Goal: Task Accomplishment & Management: Use online tool/utility

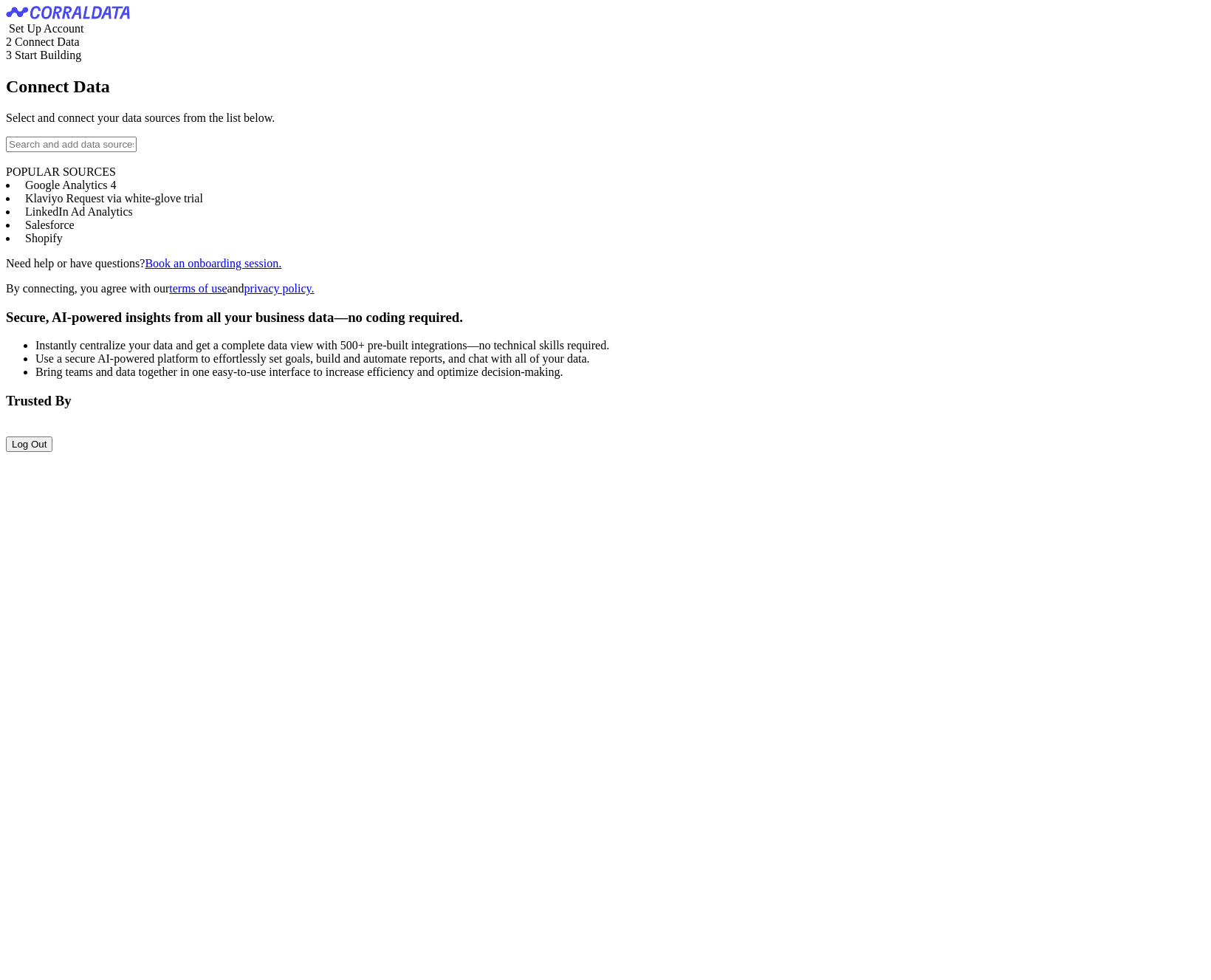
click at [137, 152] on input "text" at bounding box center [72, 144] width 131 height 15
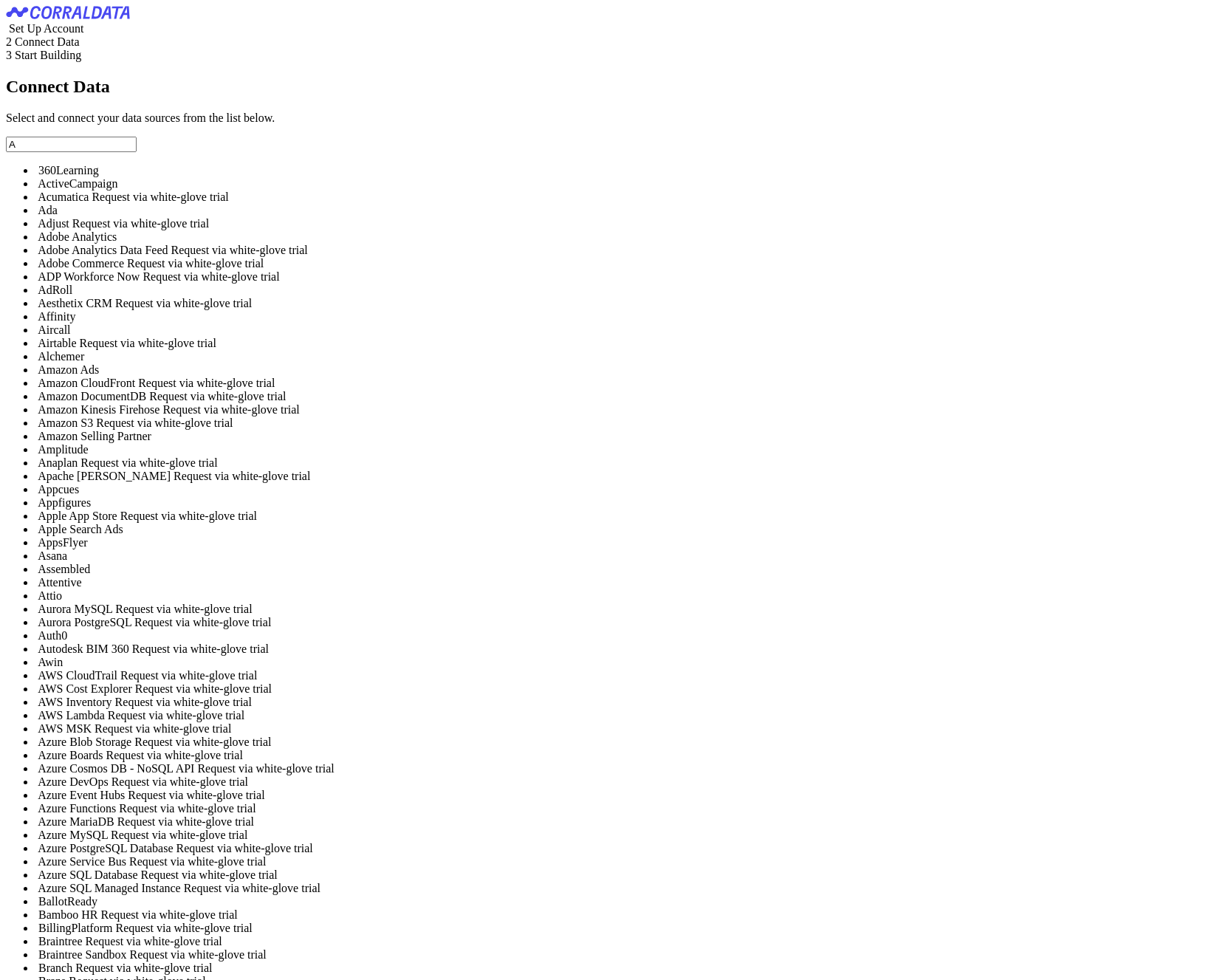
click at [137, 152] on input "A" at bounding box center [72, 144] width 131 height 15
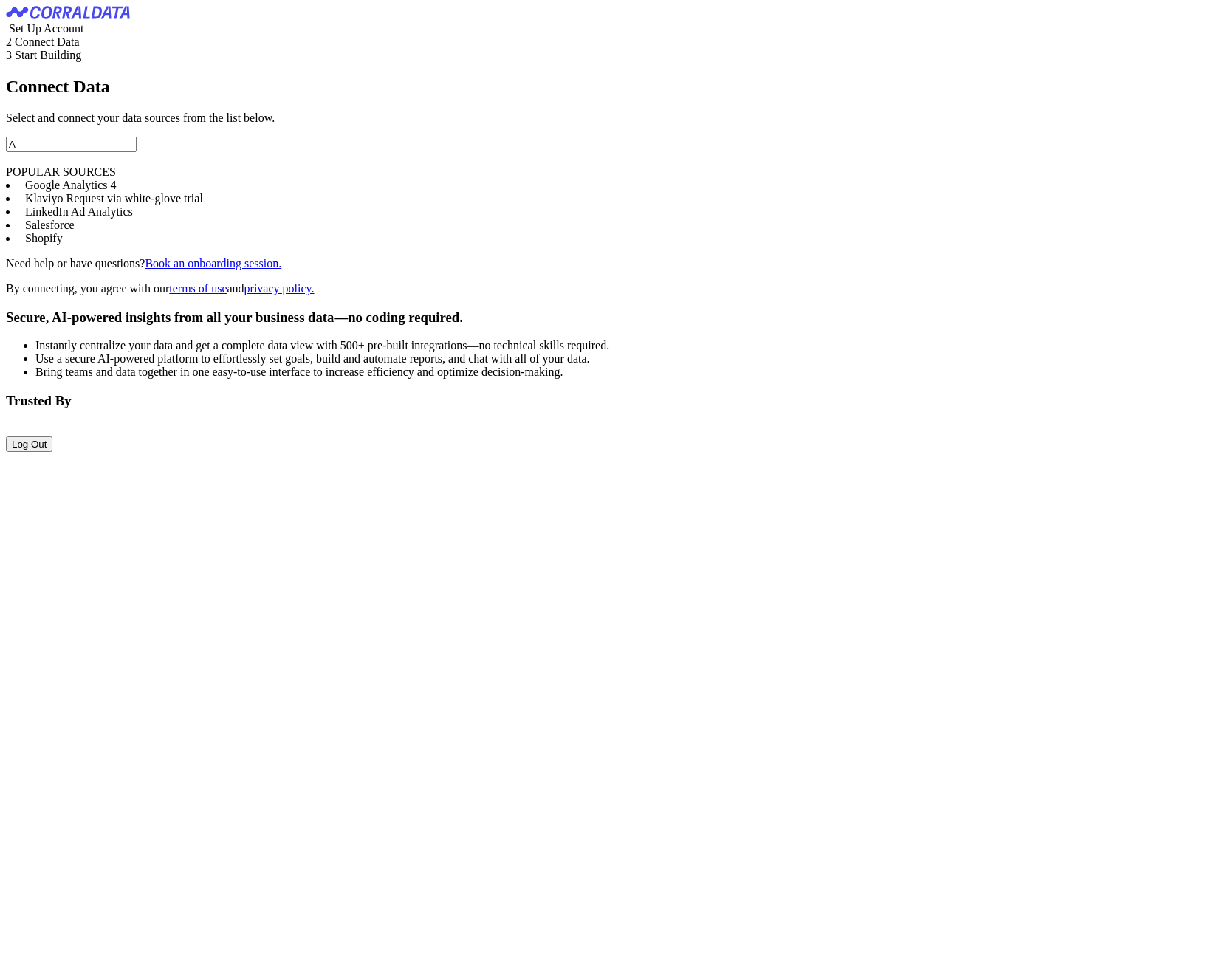
click at [137, 152] on input "A" at bounding box center [72, 144] width 131 height 15
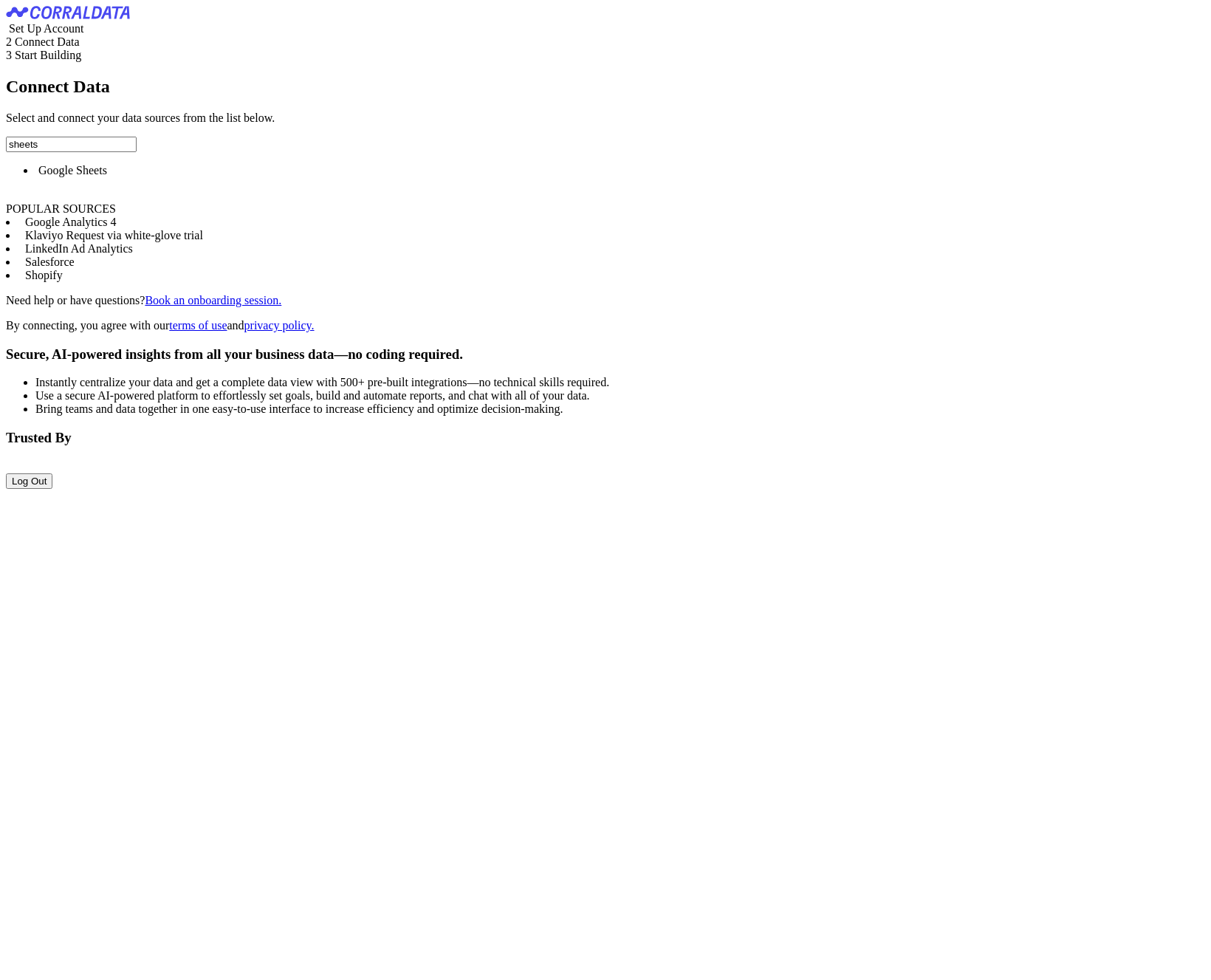
click at [107, 176] on span "Google Sheets" at bounding box center [72, 170] width 69 height 13
type input "Google Sheets"
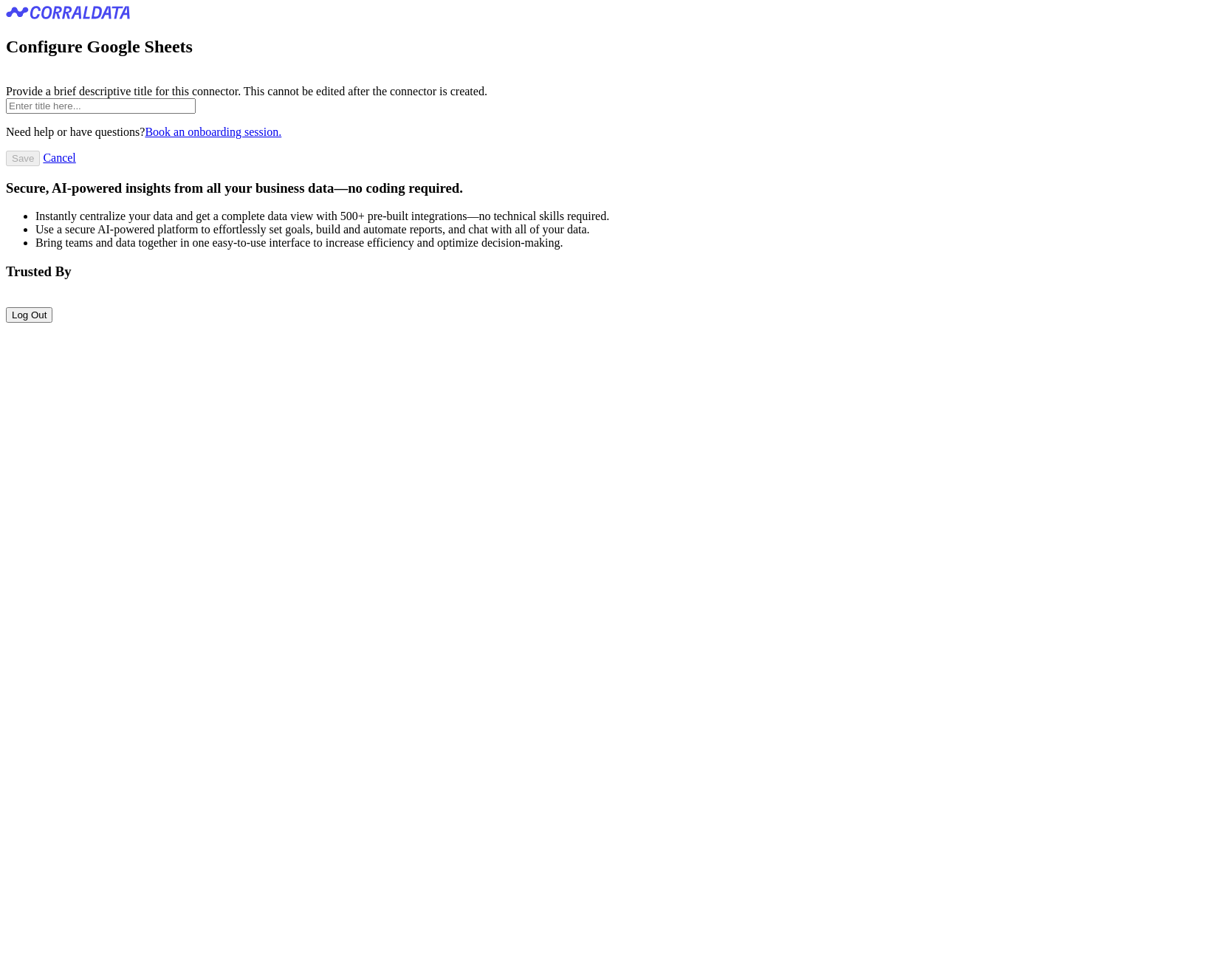
click at [196, 114] on input "text" at bounding box center [101, 106] width 190 height 15
paste input "testfor_product_daily_enhanced"
type input "testfor_product_daily_enhanced"
click at [196, 114] on input "testfor_product_daily_enhanced" at bounding box center [101, 106] width 190 height 15
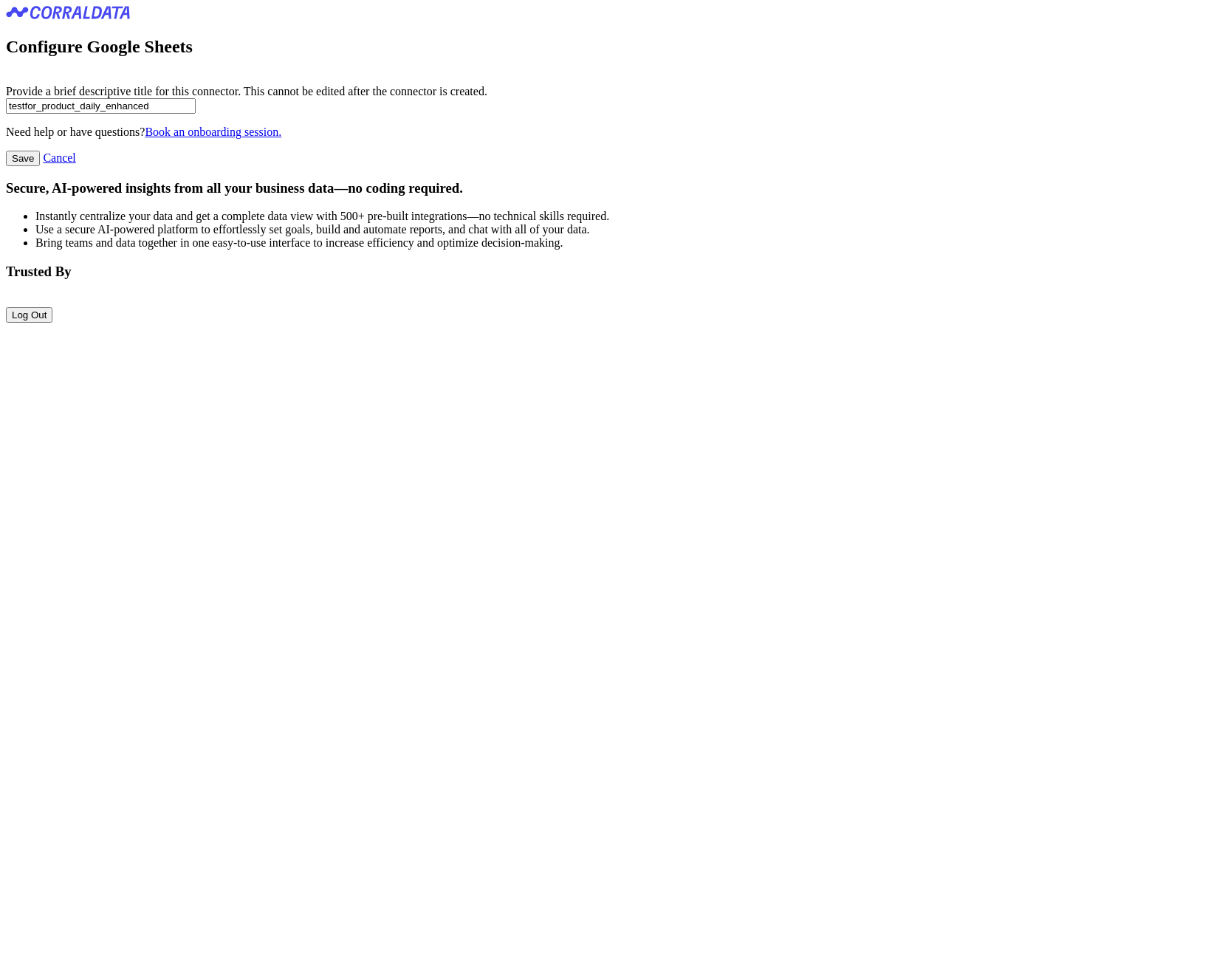
click at [196, 114] on input "testfor_product_daily_enhanced" at bounding box center [101, 106] width 190 height 15
click at [40, 166] on input "Save" at bounding box center [23, 158] width 34 height 15
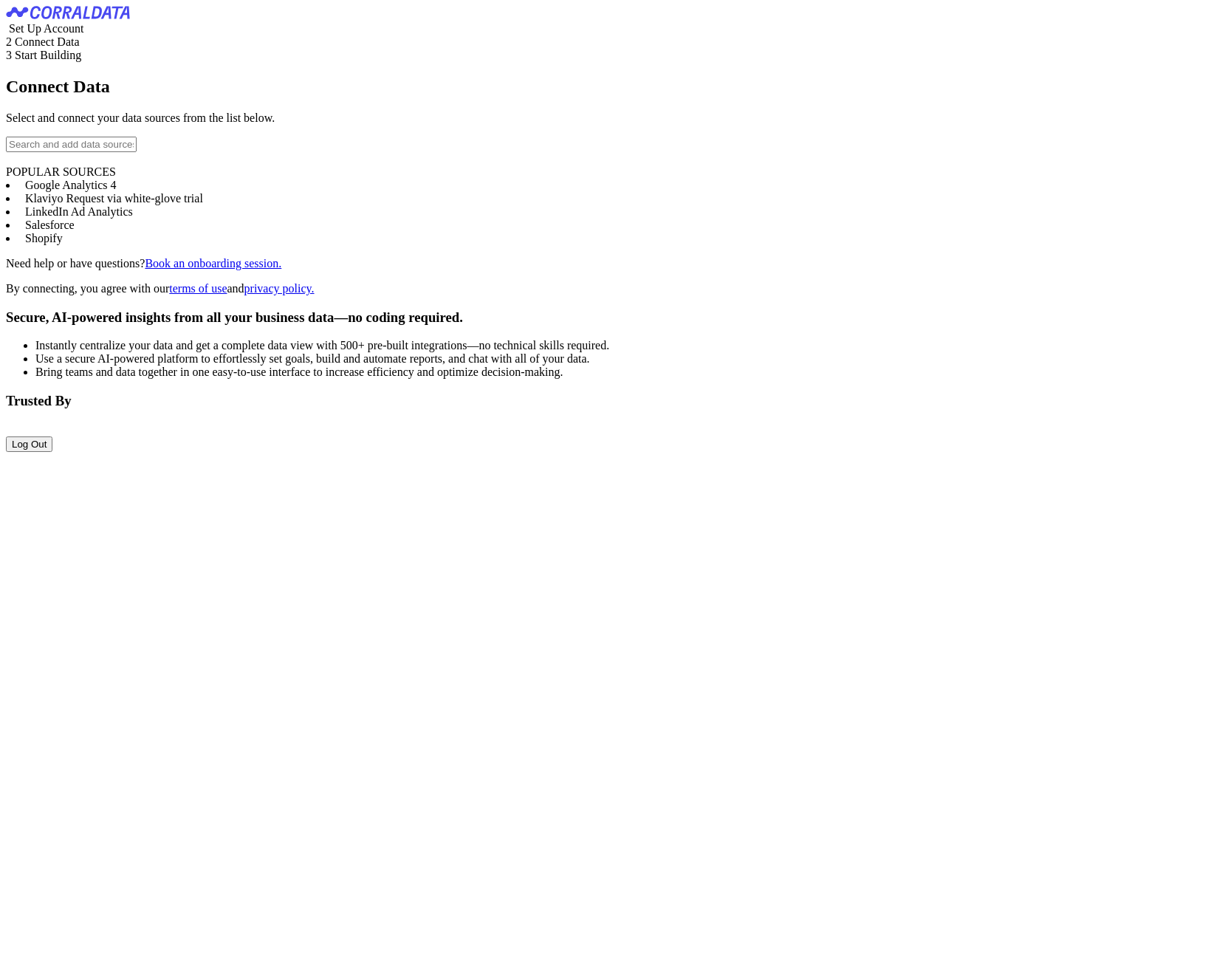
click at [137, 152] on input "text" at bounding box center [72, 144] width 131 height 15
type input "A"
click at [137, 152] on input "text" at bounding box center [72, 144] width 131 height 15
type input "A"
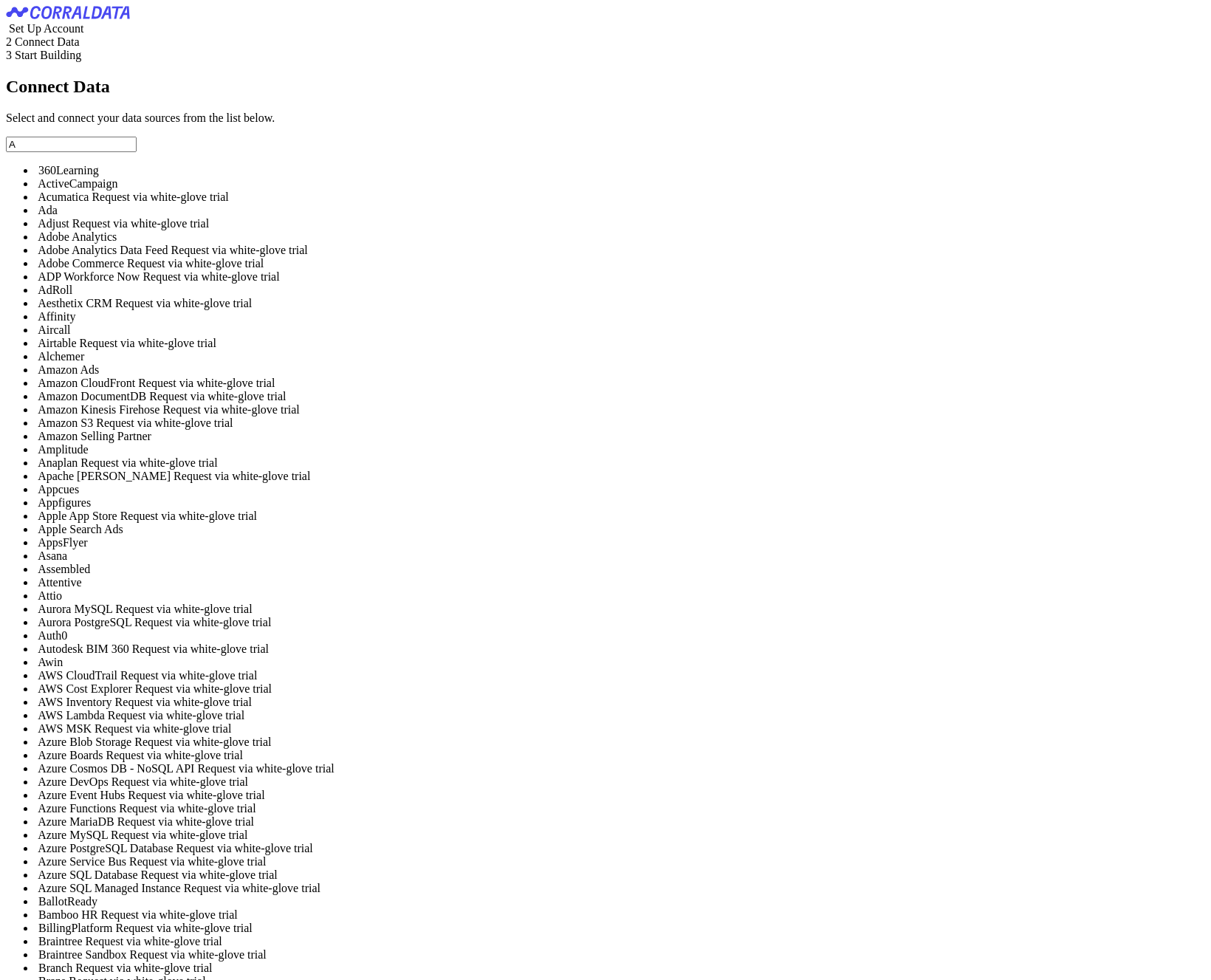
drag, startPoint x: 48, startPoint y: 234, endPoint x: 144, endPoint y: 238, distance: 96.1
click at [137, 152] on input "A" at bounding box center [72, 144] width 131 height 15
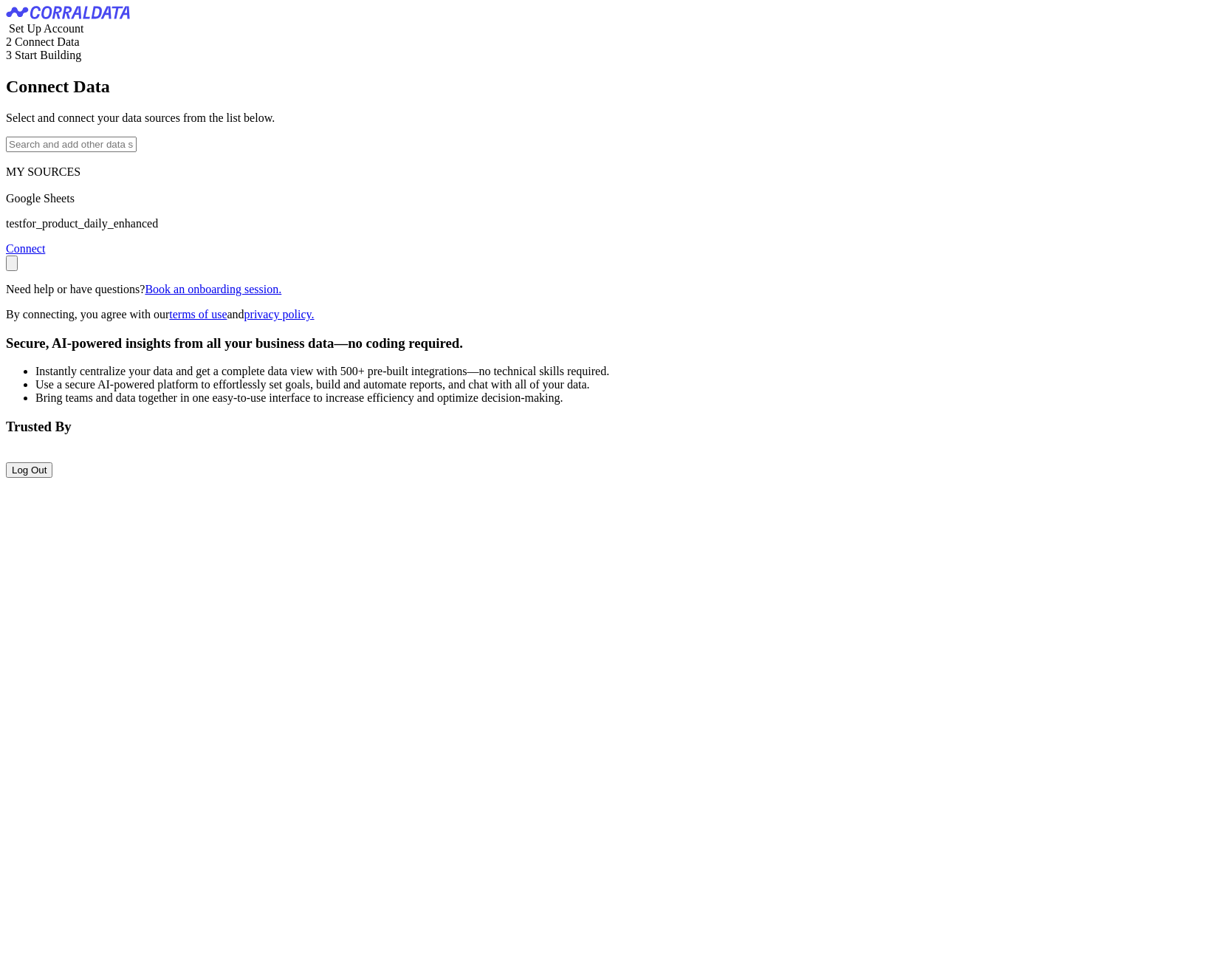
click at [45, 255] on link "Connect" at bounding box center [26, 249] width 39 height 13
